Goal: Contribute content

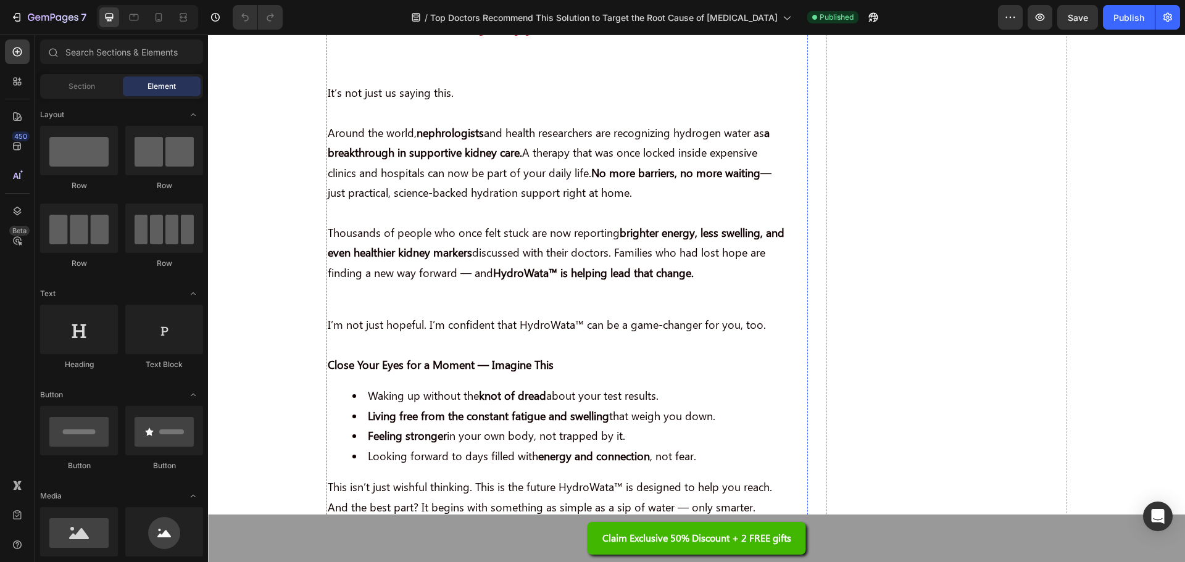
scroll to position [7097, 0]
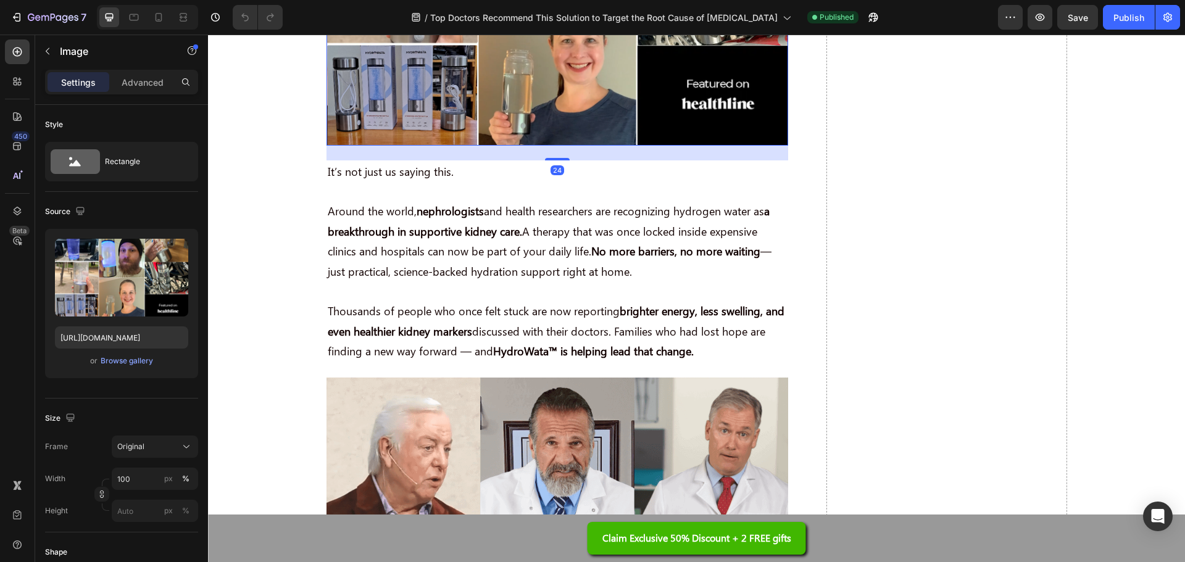
click at [118, 336] on input "[URL][DOMAIN_NAME]" at bounding box center [121, 337] width 133 height 22
click at [121, 338] on input "[URL][DOMAIN_NAME]" at bounding box center [121, 337] width 133 height 22
paste input "_44d98a57-a107-40e4-b6ad-0af266271e09.webp?v=1756279175"
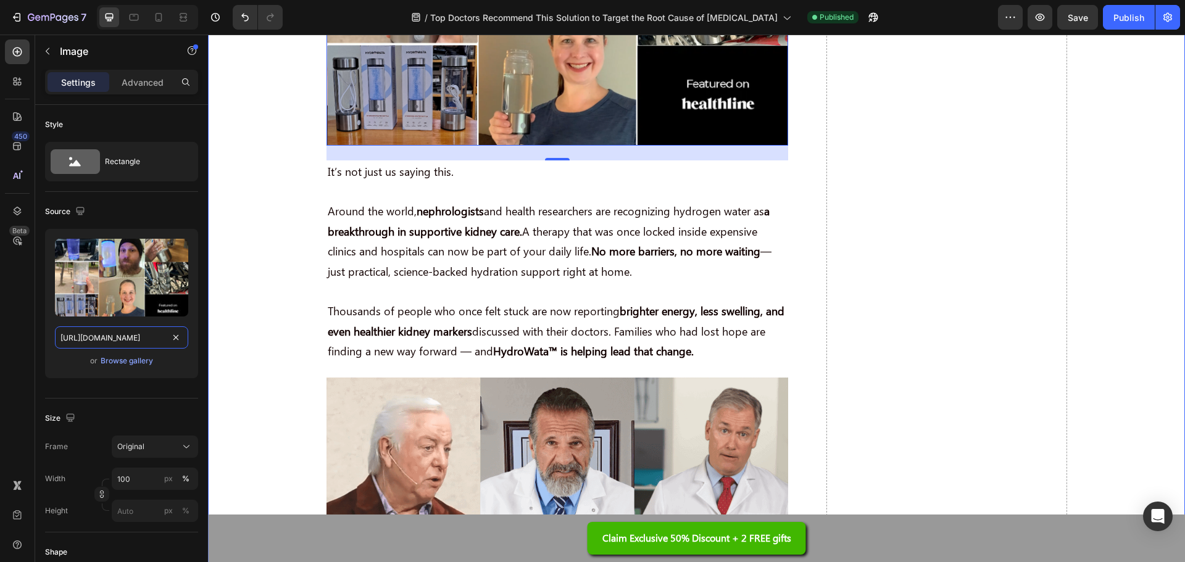
type input "[URL][DOMAIN_NAME]"
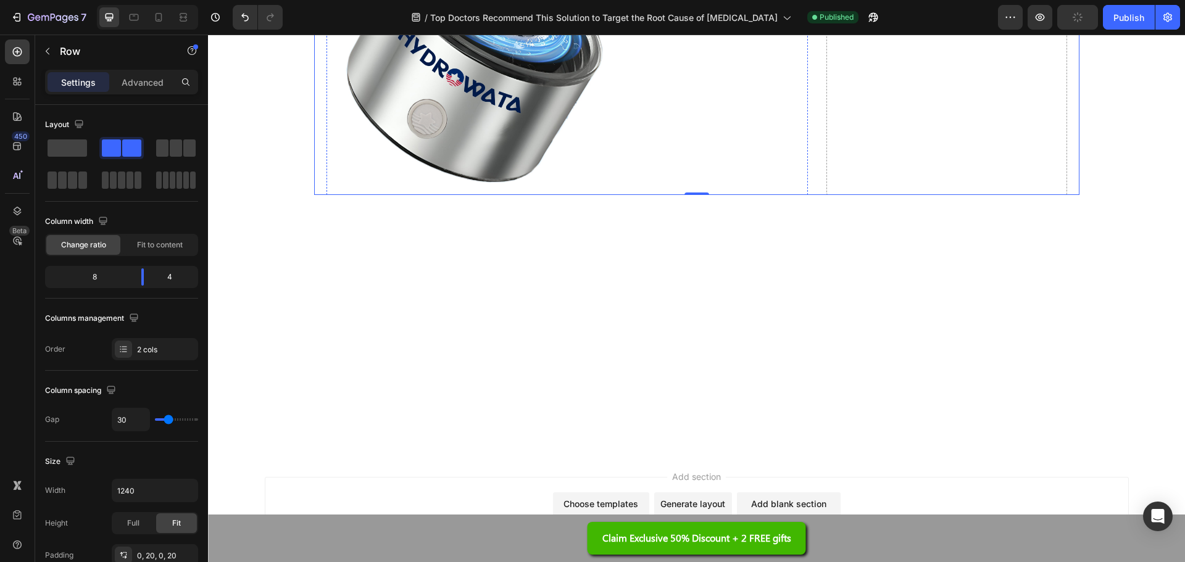
scroll to position [10739, 0]
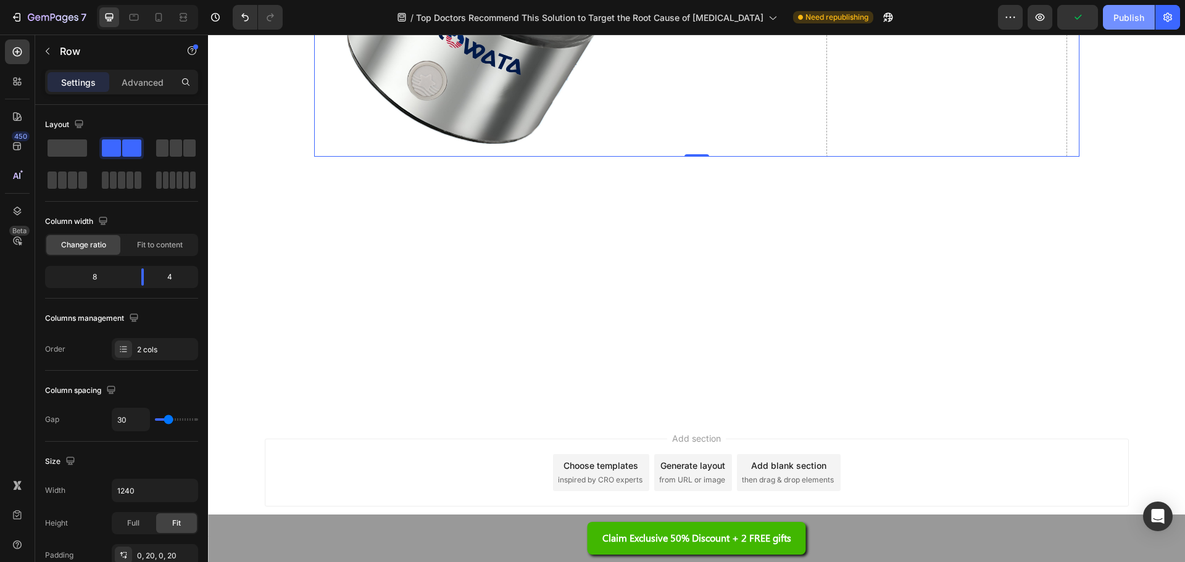
click at [1108, 12] on button "Publish" at bounding box center [1129, 17] width 52 height 25
